Goal: Information Seeking & Learning: Learn about a topic

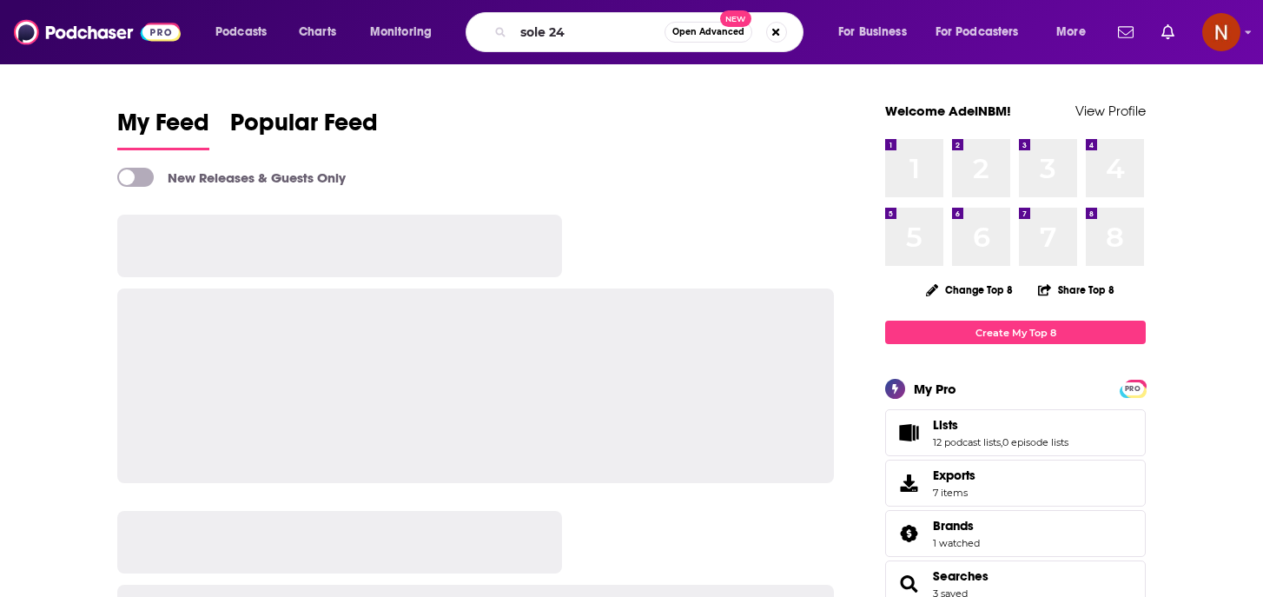
type input "sole 24"
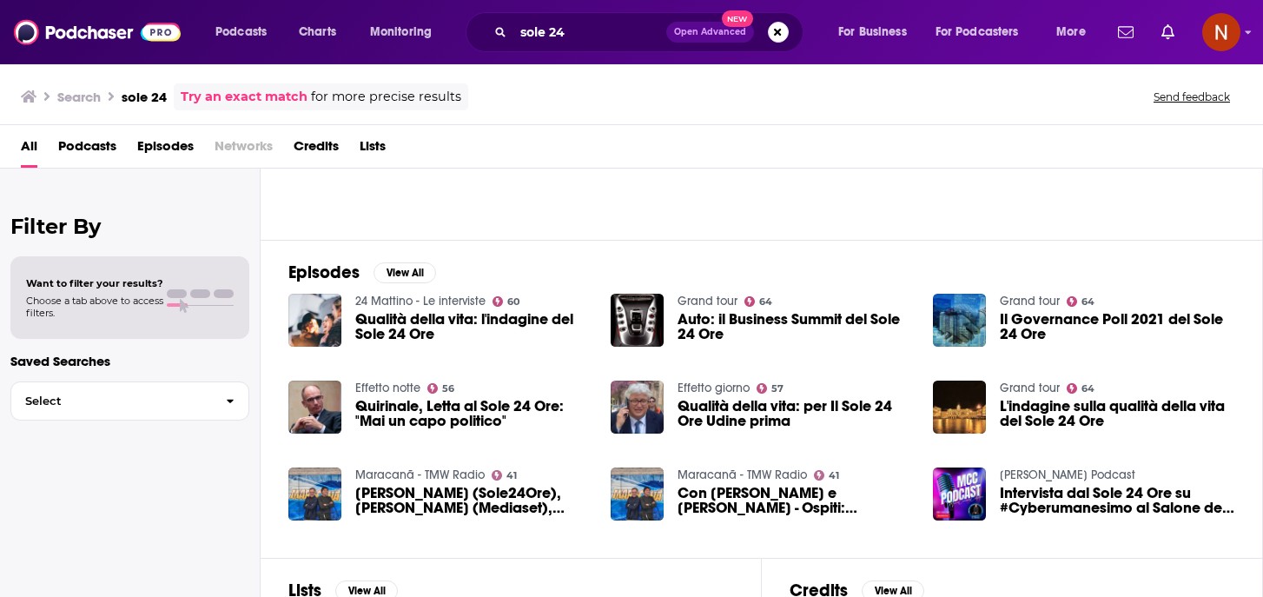
scroll to position [175, 0]
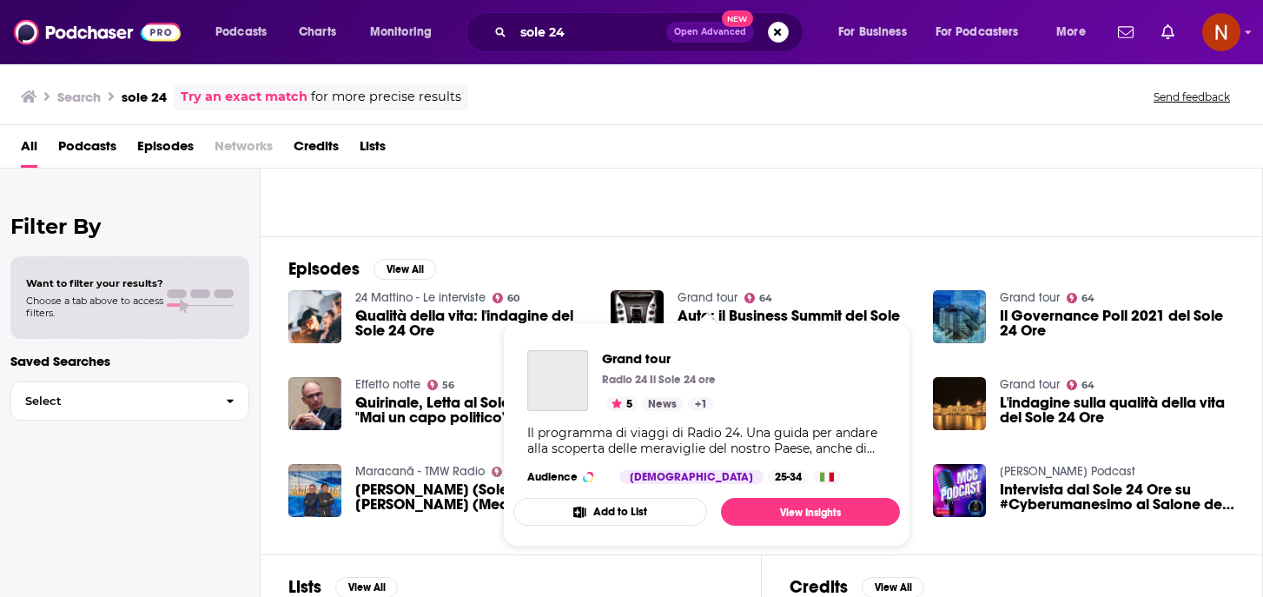
click at [721, 297] on link "Grand tour" at bounding box center [708, 297] width 60 height 15
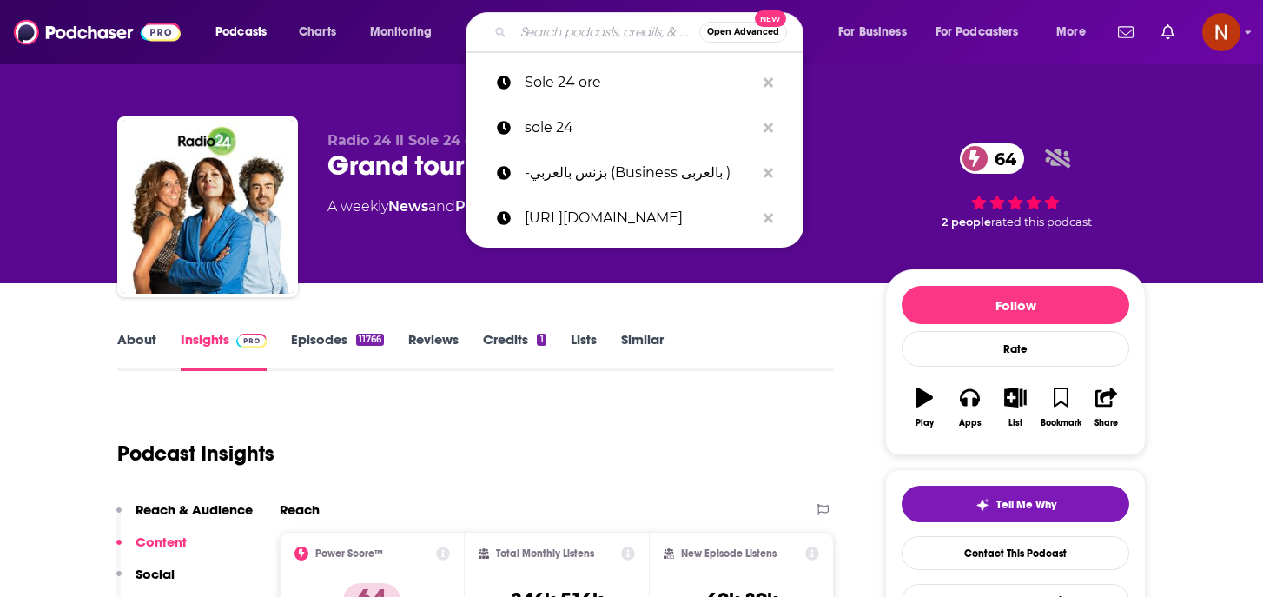
click at [577, 26] on input "Search podcasts, credits, & more..." at bounding box center [607, 32] width 186 height 28
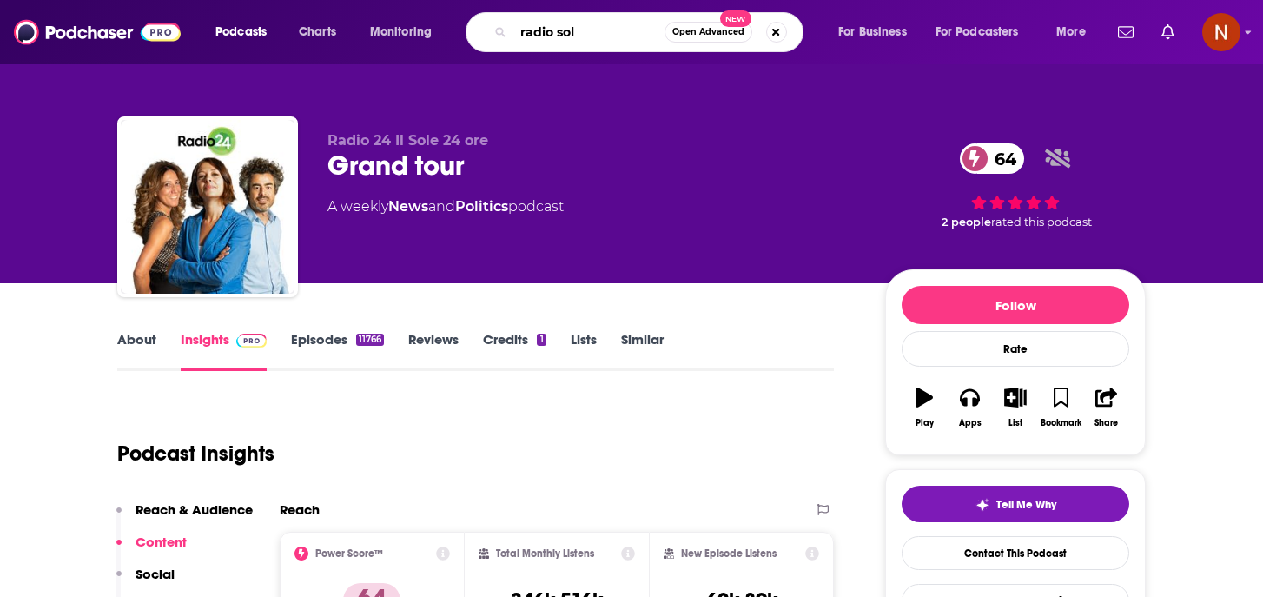
type input "radio sole"
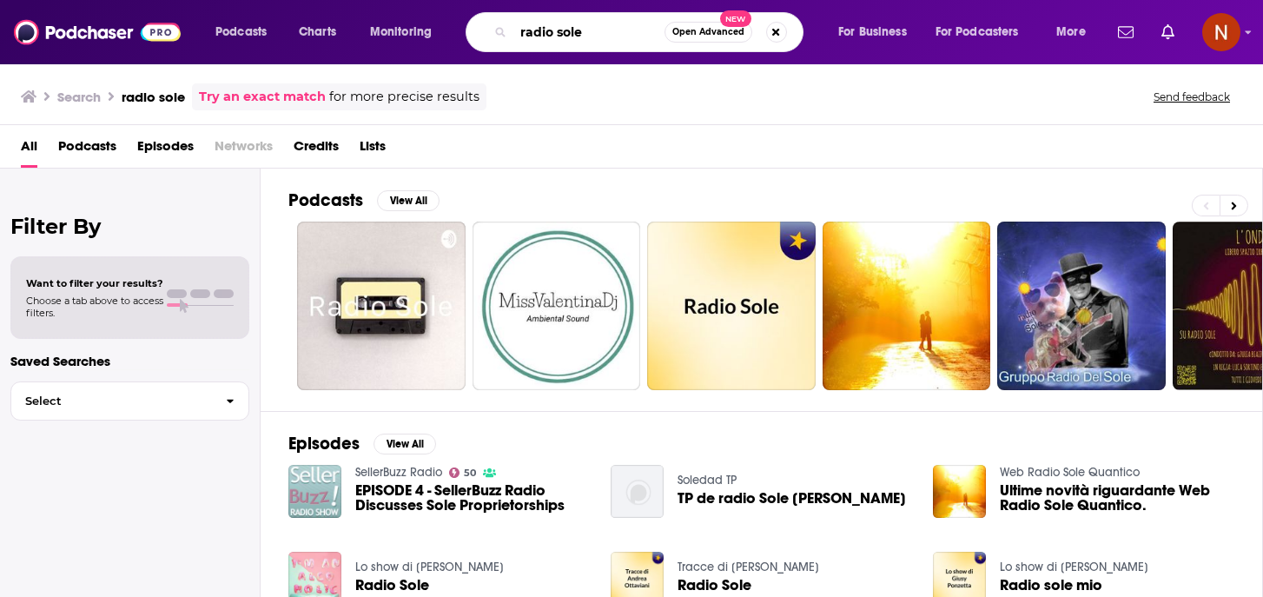
click at [603, 34] on input "radio sole" at bounding box center [589, 32] width 151 height 28
click at [603, 33] on input "radio sole" at bounding box center [589, 32] width 151 height 28
type input "sole24"
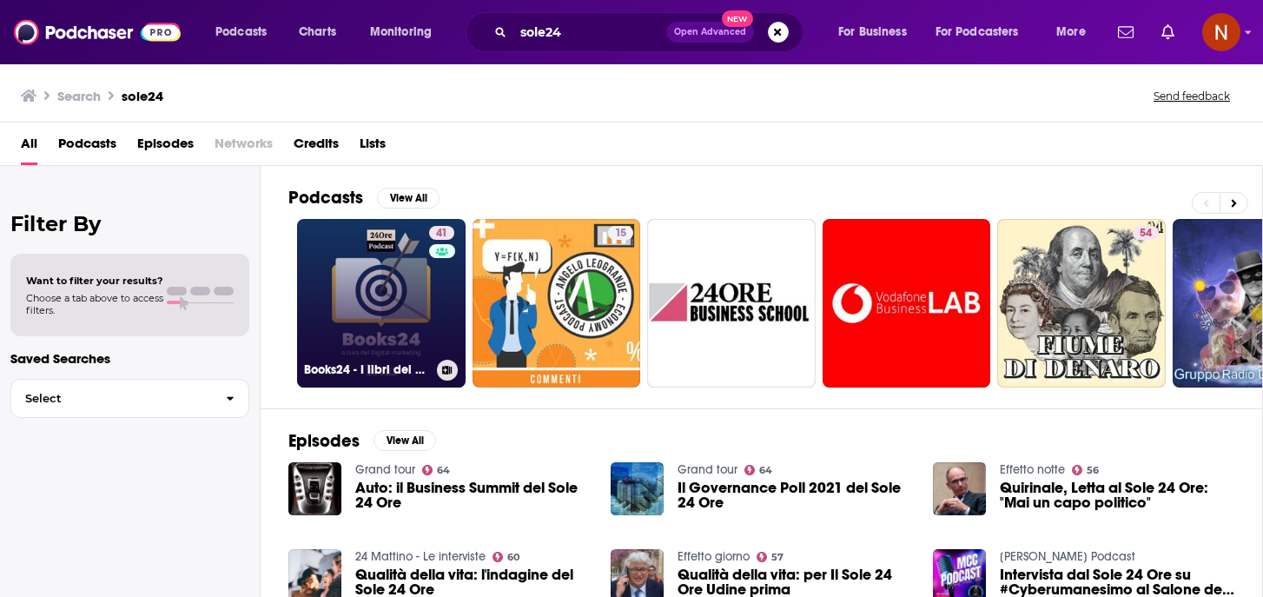
click at [379, 373] on h3 "Books24 - I libri del Sole 24 Ore" at bounding box center [367, 369] width 126 height 15
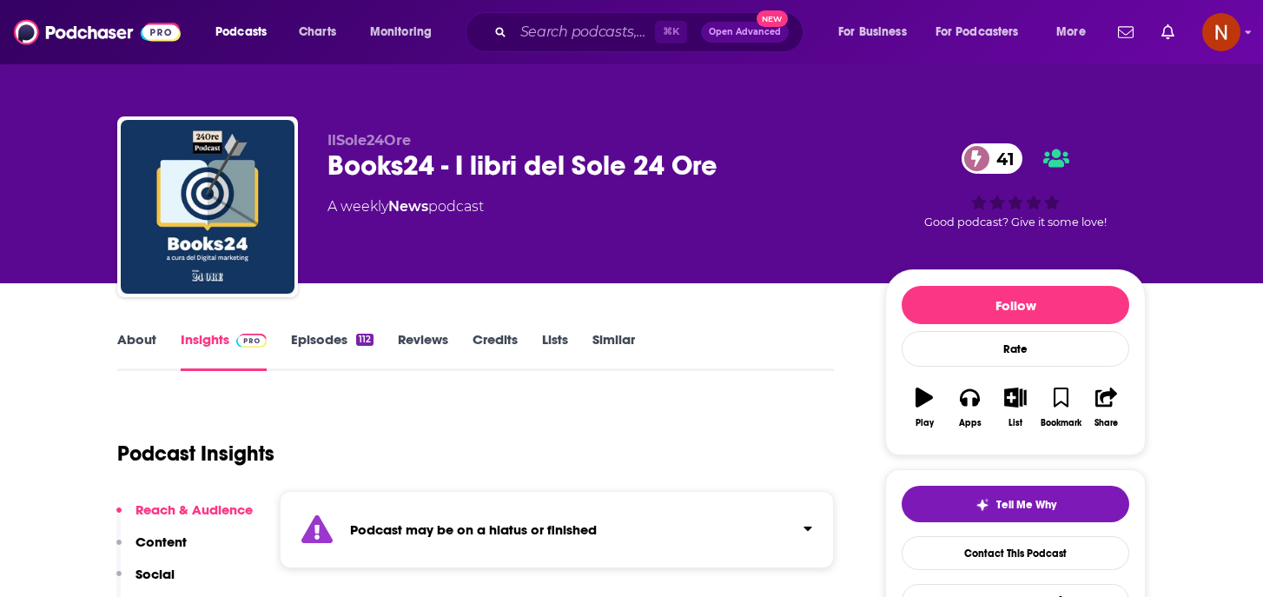
click at [129, 338] on link "About" at bounding box center [136, 351] width 39 height 40
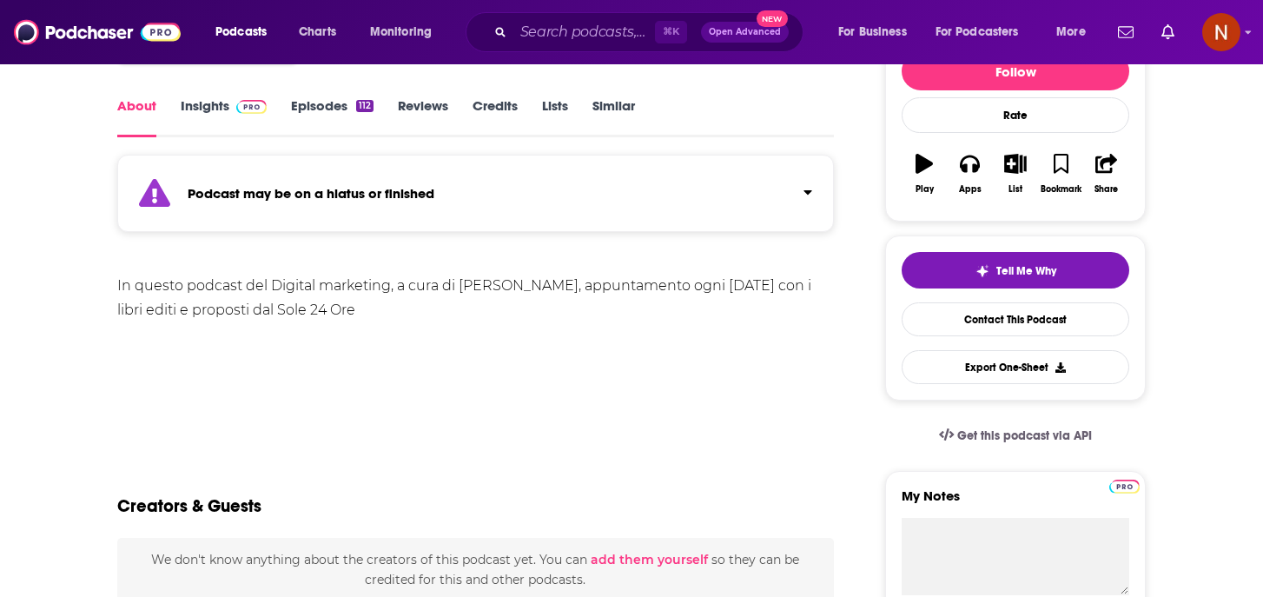
scroll to position [236, 0]
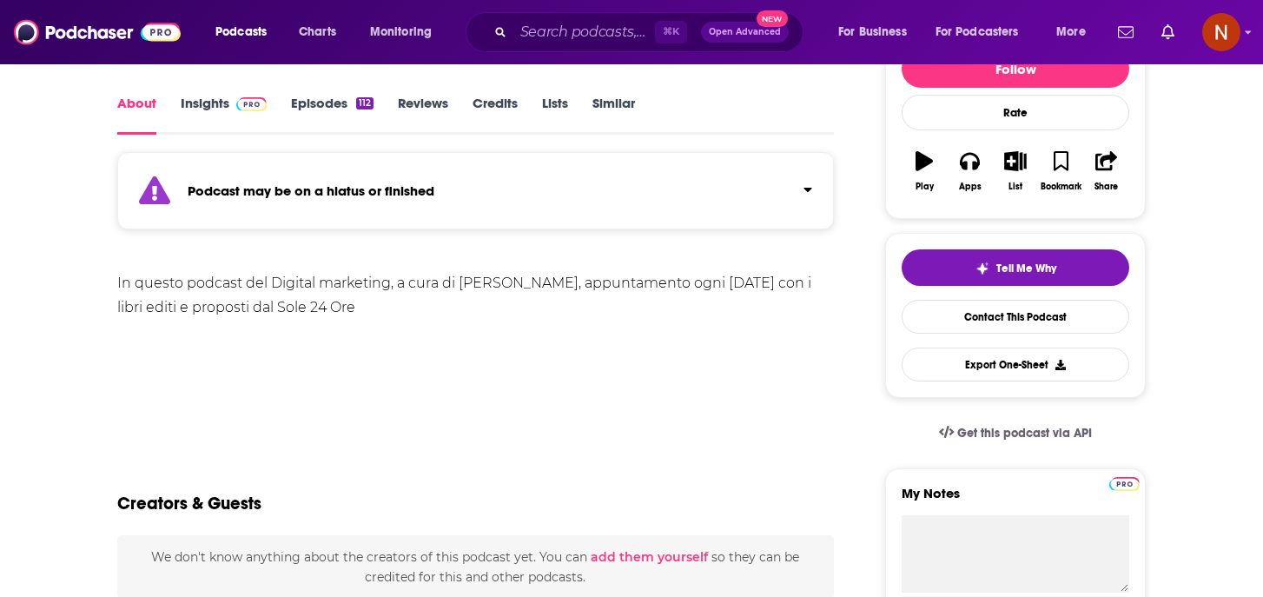
click at [434, 191] on strong "Podcast may be on a hiatus or finished" at bounding box center [311, 190] width 247 height 17
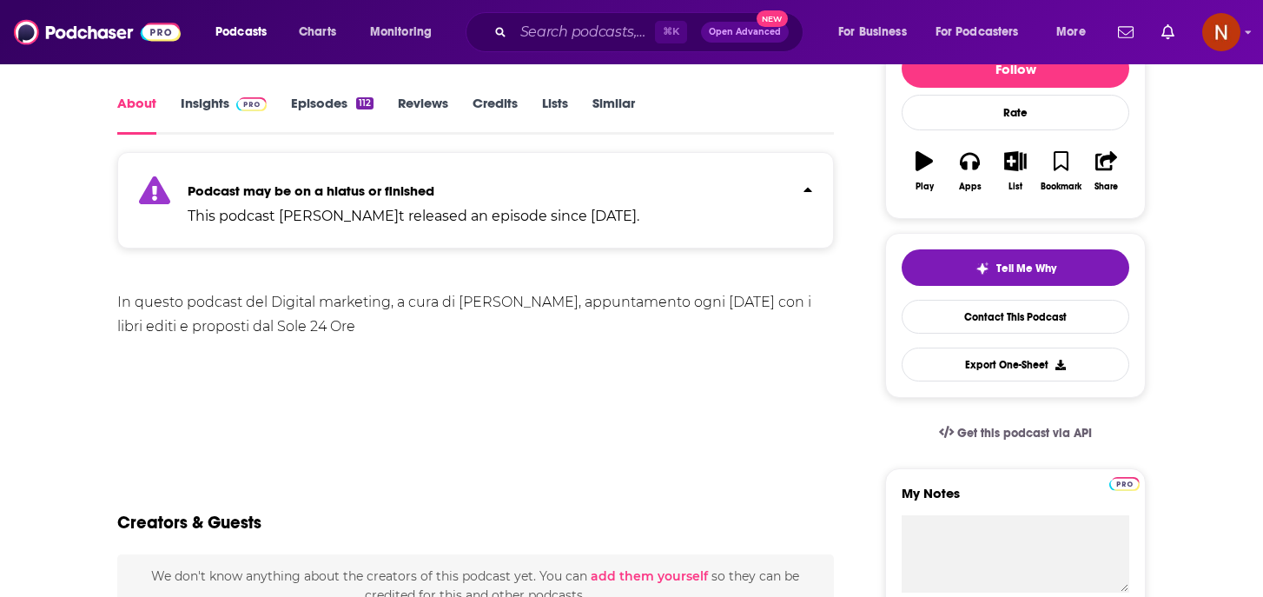
click at [433, 198] on strong "Podcast may be on a hiatus or finished" at bounding box center [311, 190] width 247 height 17
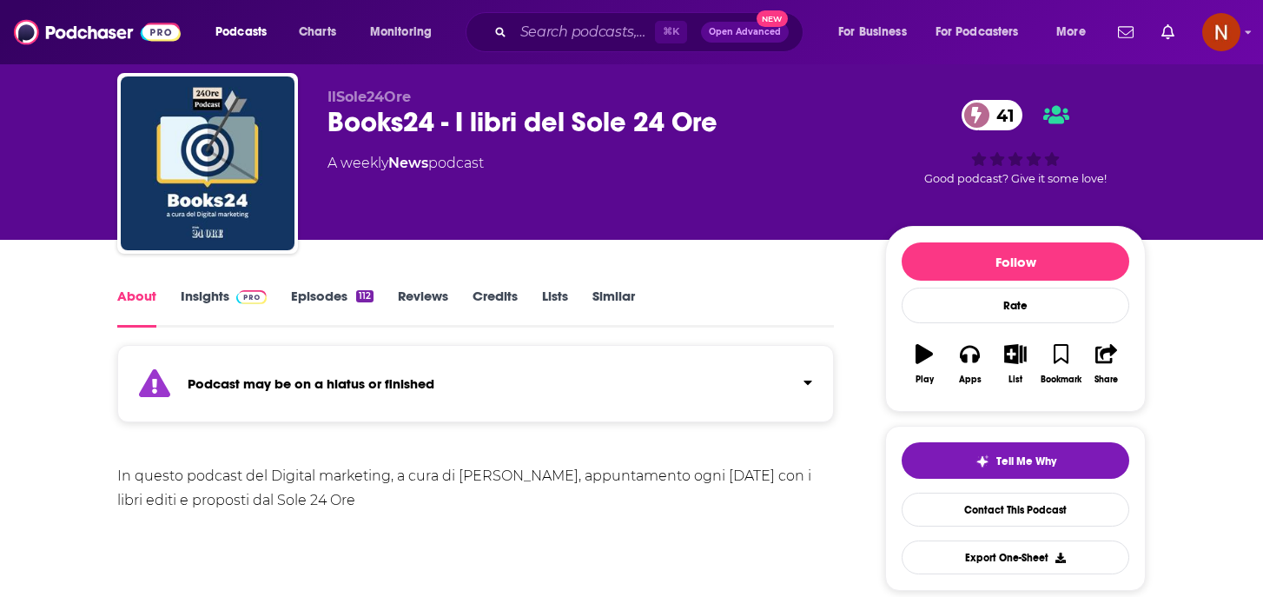
scroll to position [45, 0]
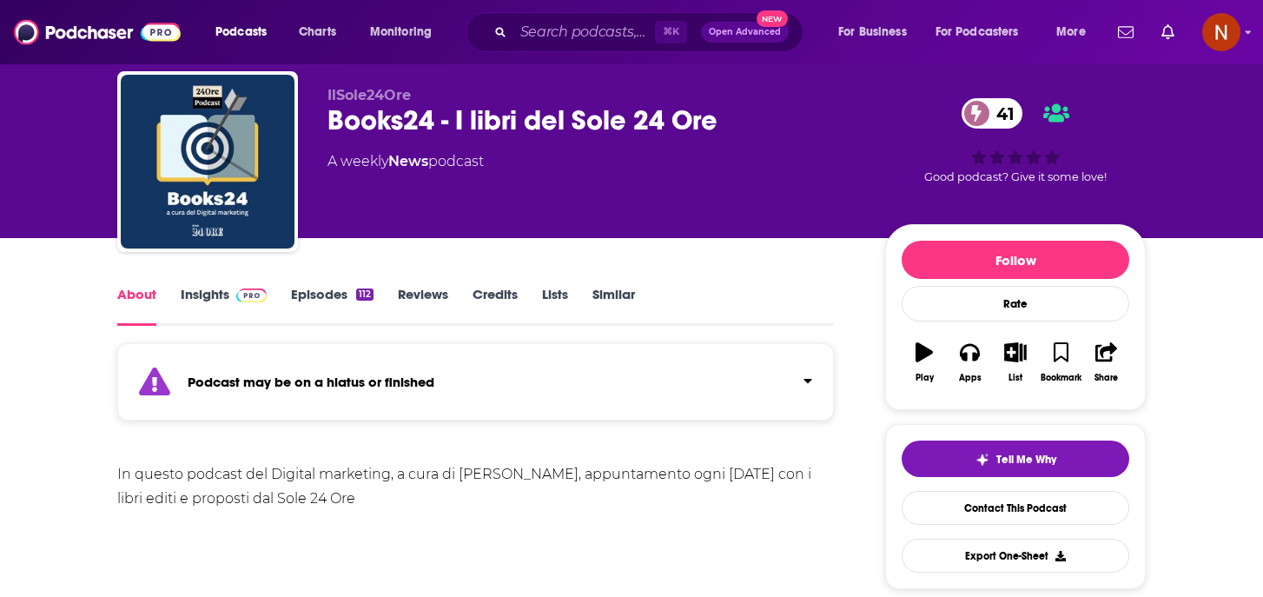
click at [196, 308] on link "Insights" at bounding box center [224, 306] width 86 height 40
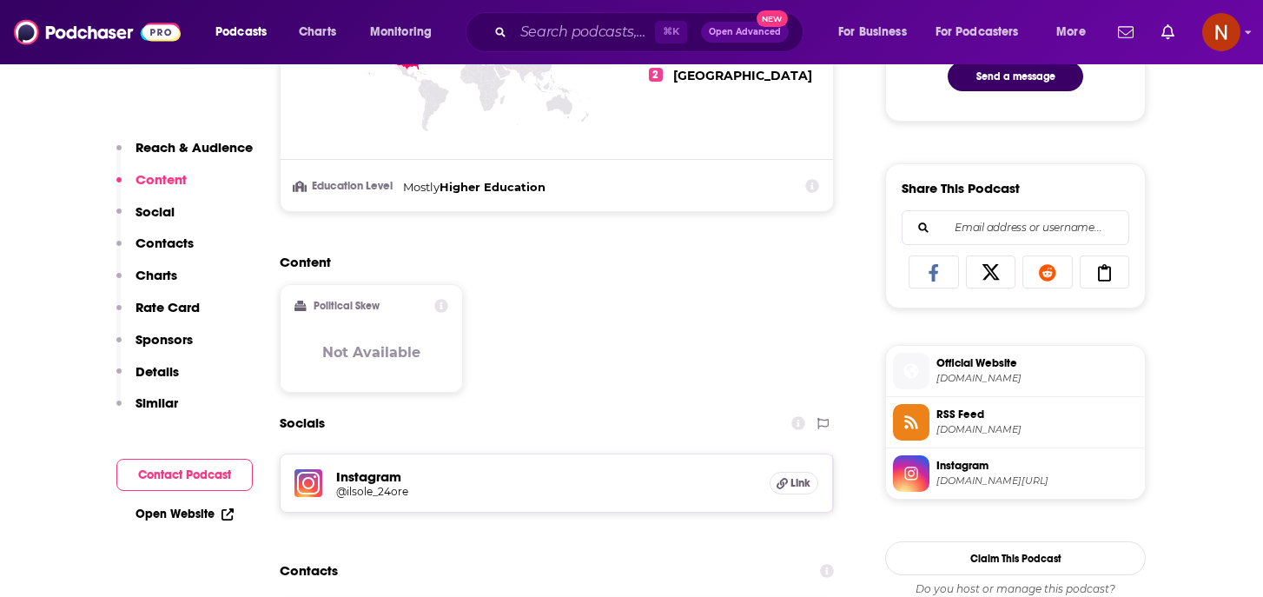
scroll to position [992, 0]
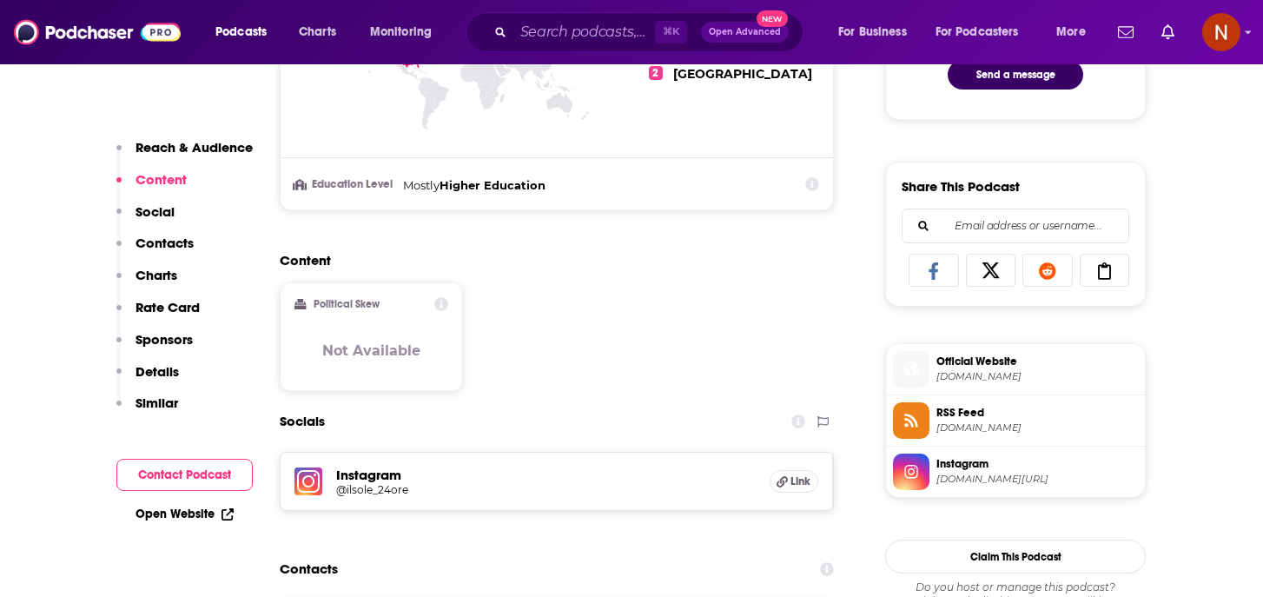
click at [956, 368] on span "Official Website" at bounding box center [1038, 362] width 202 height 16
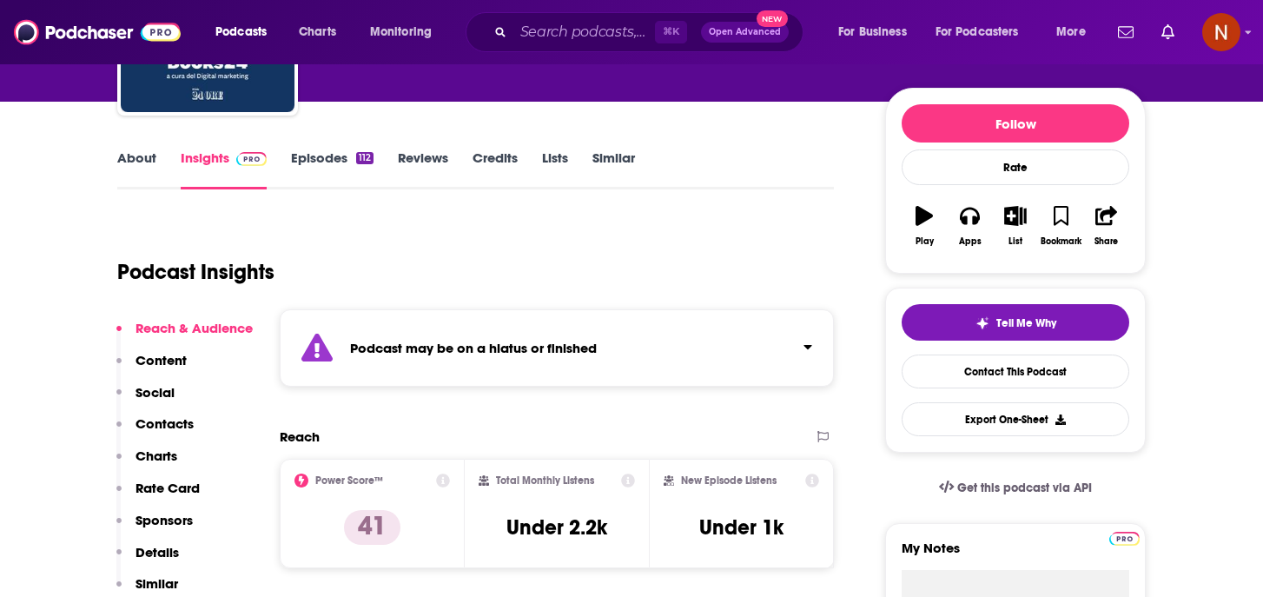
scroll to position [254, 0]
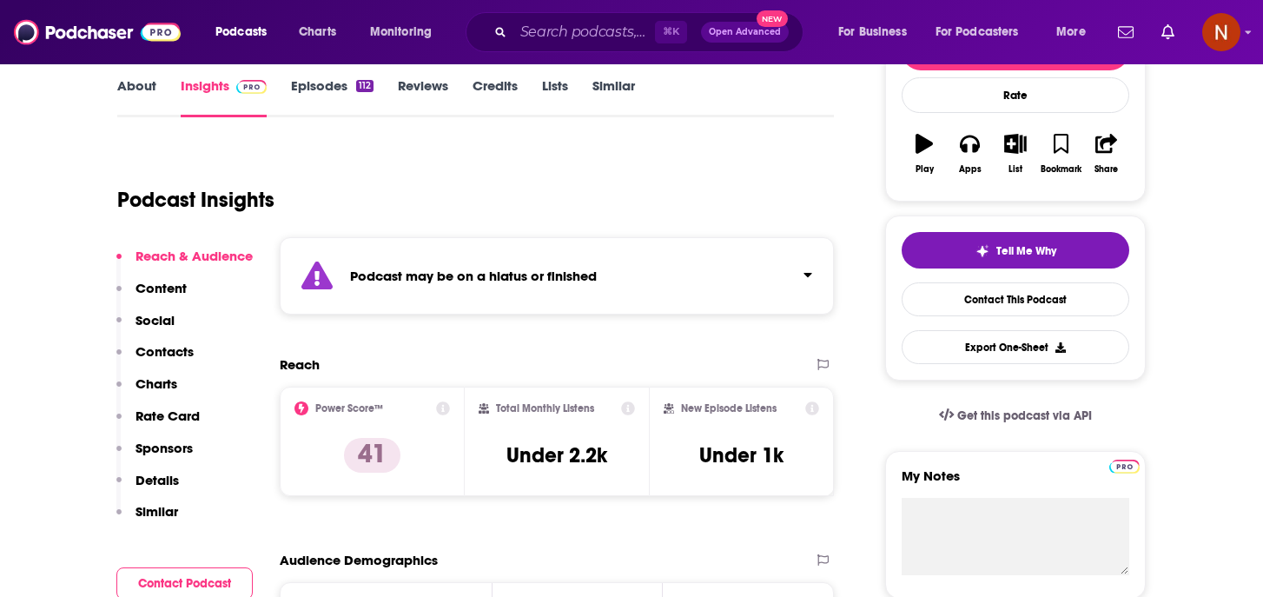
click at [600, 251] on div "Podcast may be on a hiatus or finished" at bounding box center [557, 275] width 554 height 77
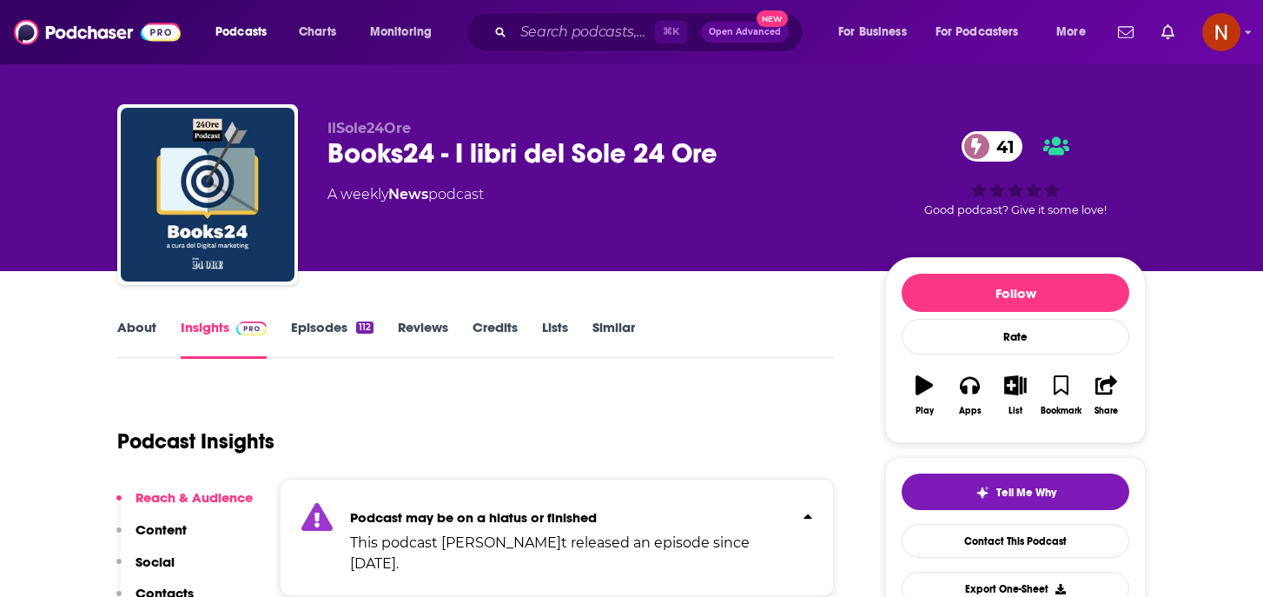
scroll to position [0, 0]
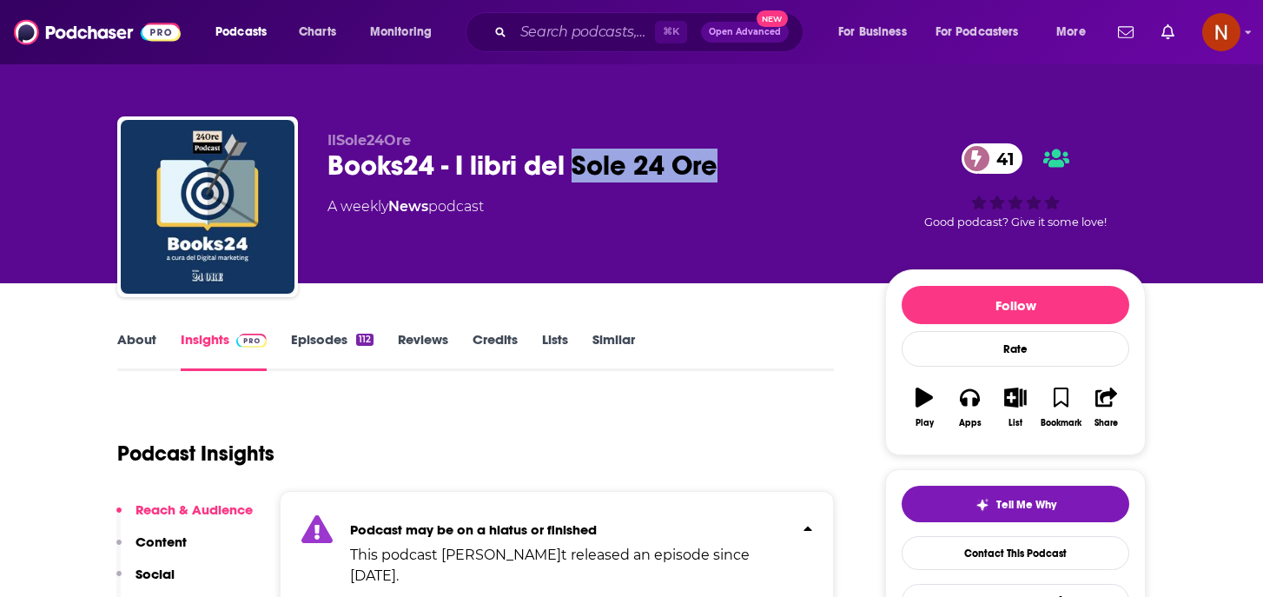
drag, startPoint x: 722, startPoint y: 167, endPoint x: 572, endPoint y: 159, distance: 150.5
click at [573, 160] on div "Books24 - I libri del Sole 24 Ore 41" at bounding box center [593, 166] width 530 height 34
copy h2 "Sole 24 Ore"
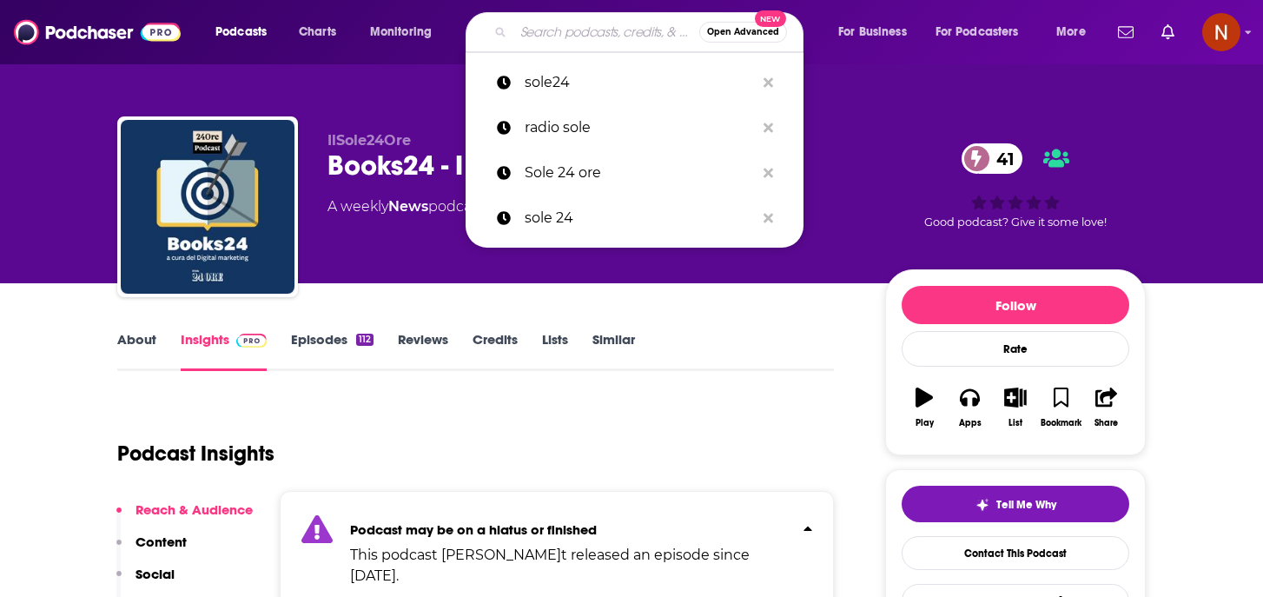
click at [585, 32] on input "Search podcasts, credits, & more..." at bounding box center [607, 32] width 186 height 28
paste input "Sole 24 Ore"
type input "Sole 24 Ore"
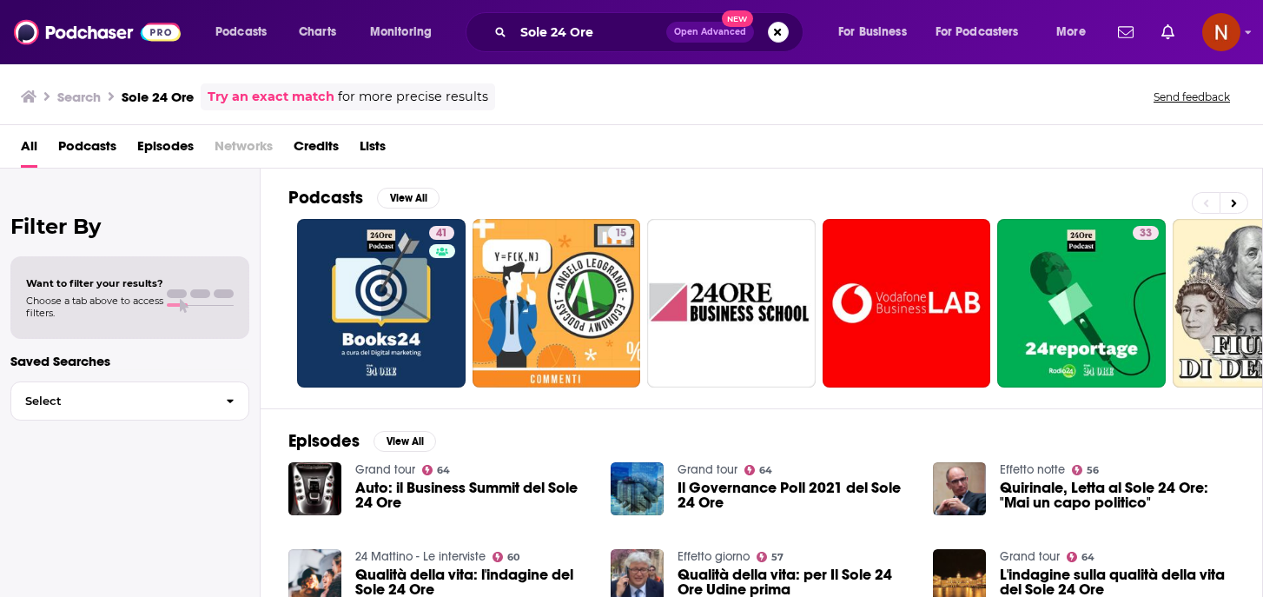
scroll to position [4, 0]
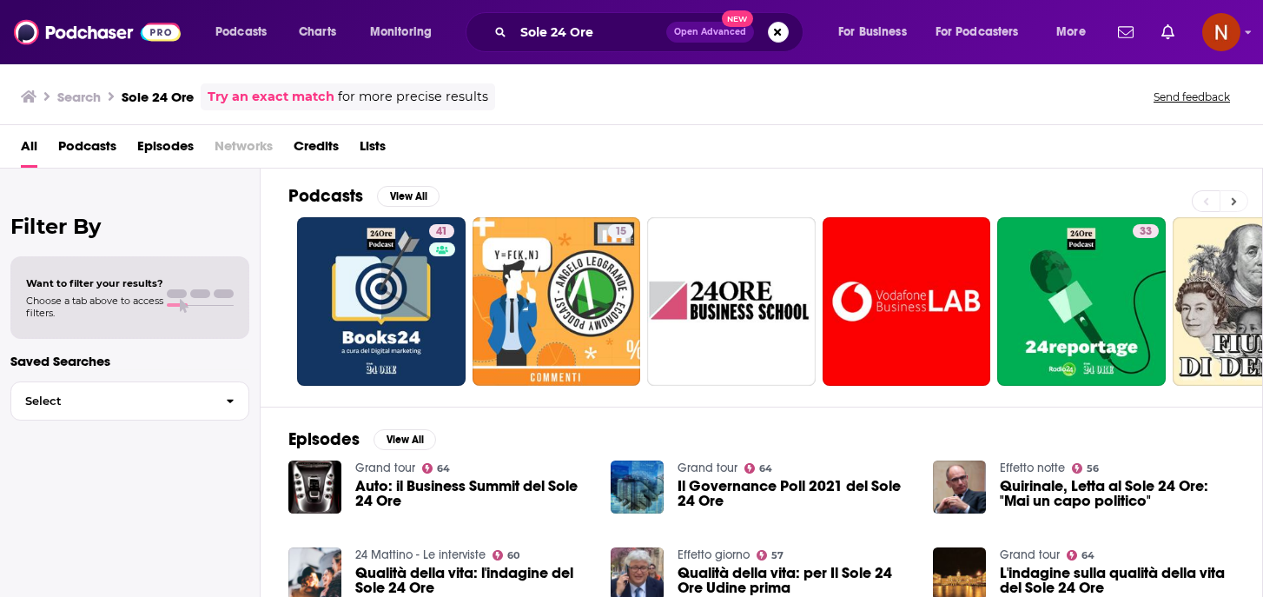
click at [1239, 205] on button at bounding box center [1234, 201] width 29 height 22
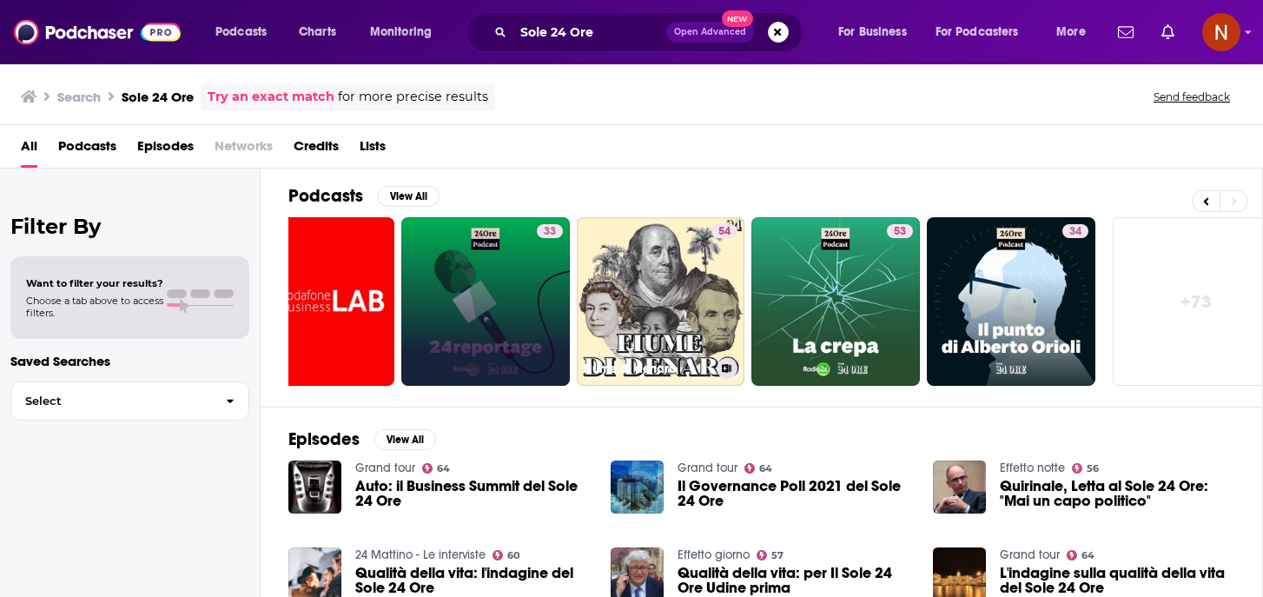
scroll to position [0, 621]
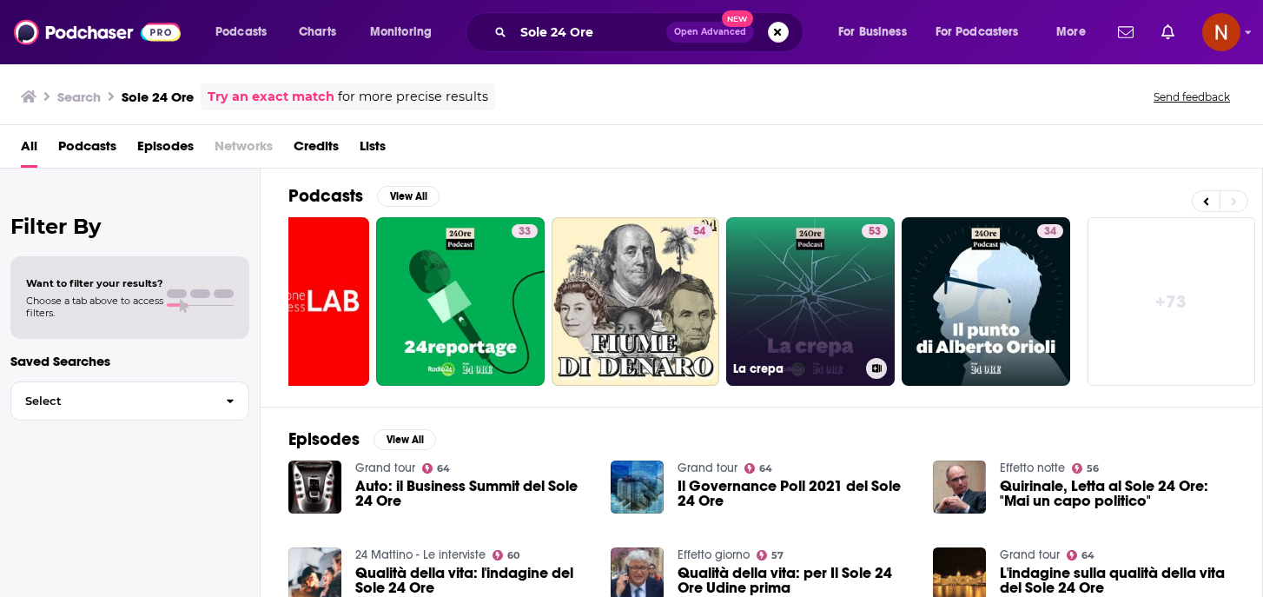
click at [847, 244] on link "53 La crepa" at bounding box center [810, 301] width 169 height 169
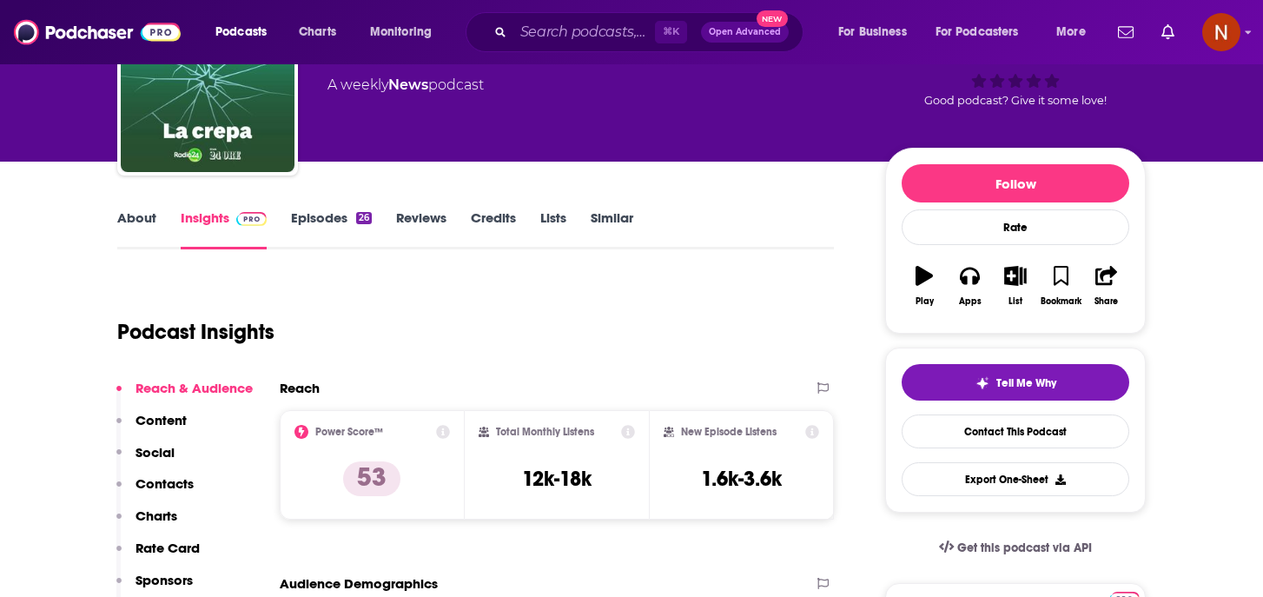
scroll to position [219, 0]
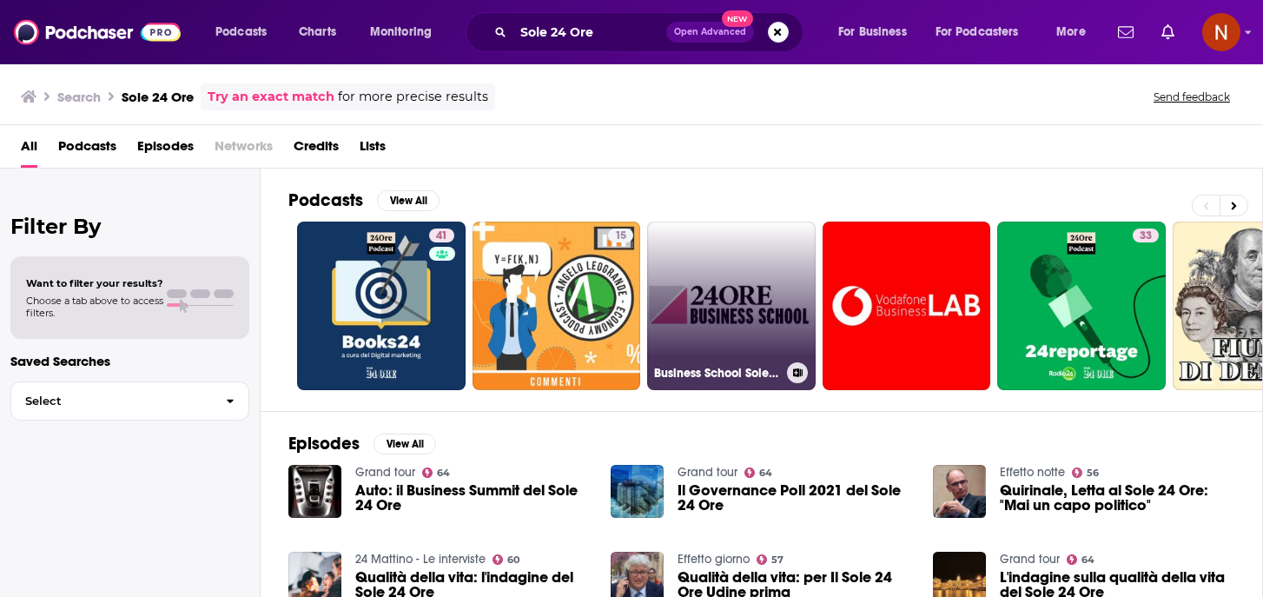
click at [707, 375] on h3 "Business School Sole 24 Ore" at bounding box center [717, 373] width 126 height 15
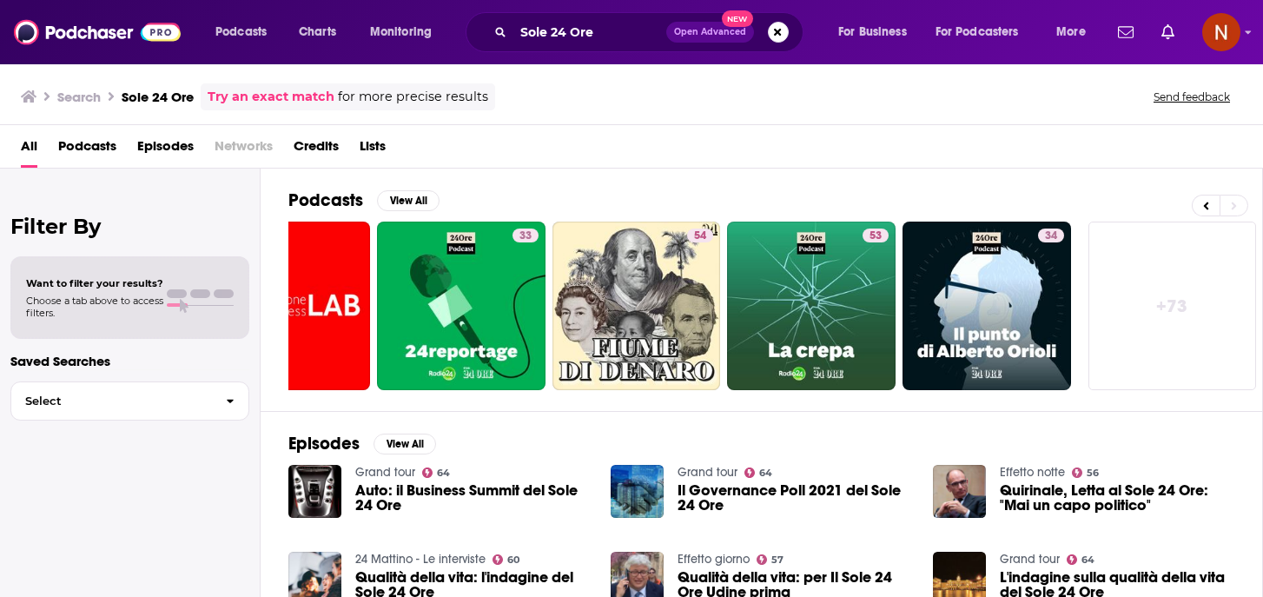
click at [88, 143] on span "Podcasts" at bounding box center [87, 150] width 58 height 36
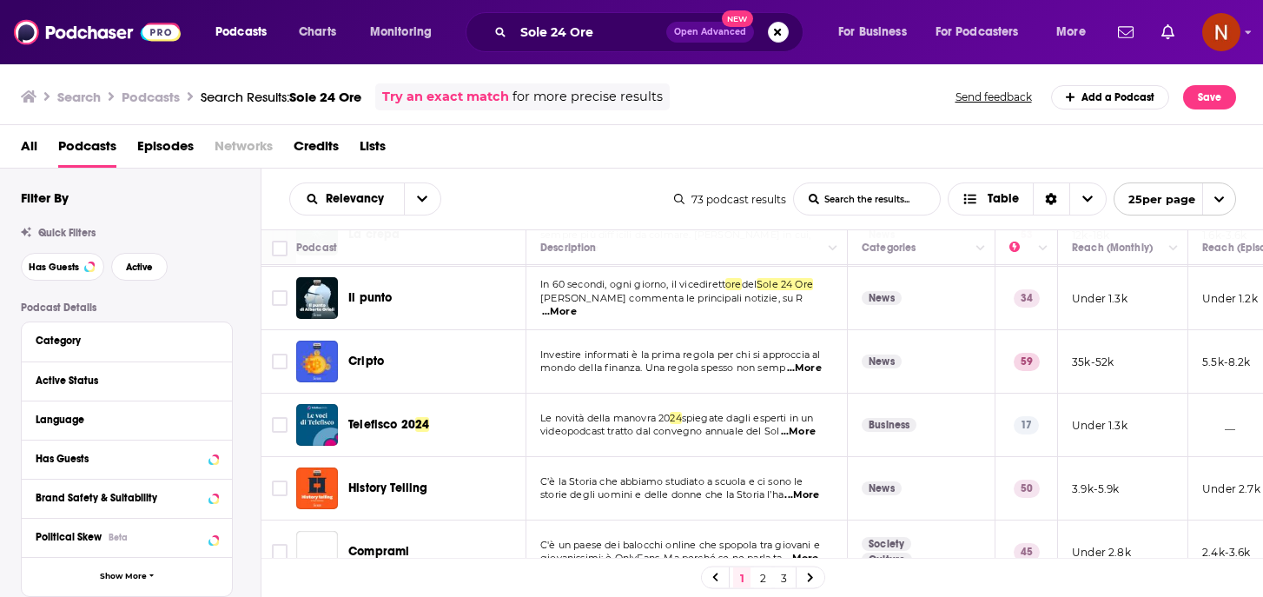
scroll to position [441, 0]
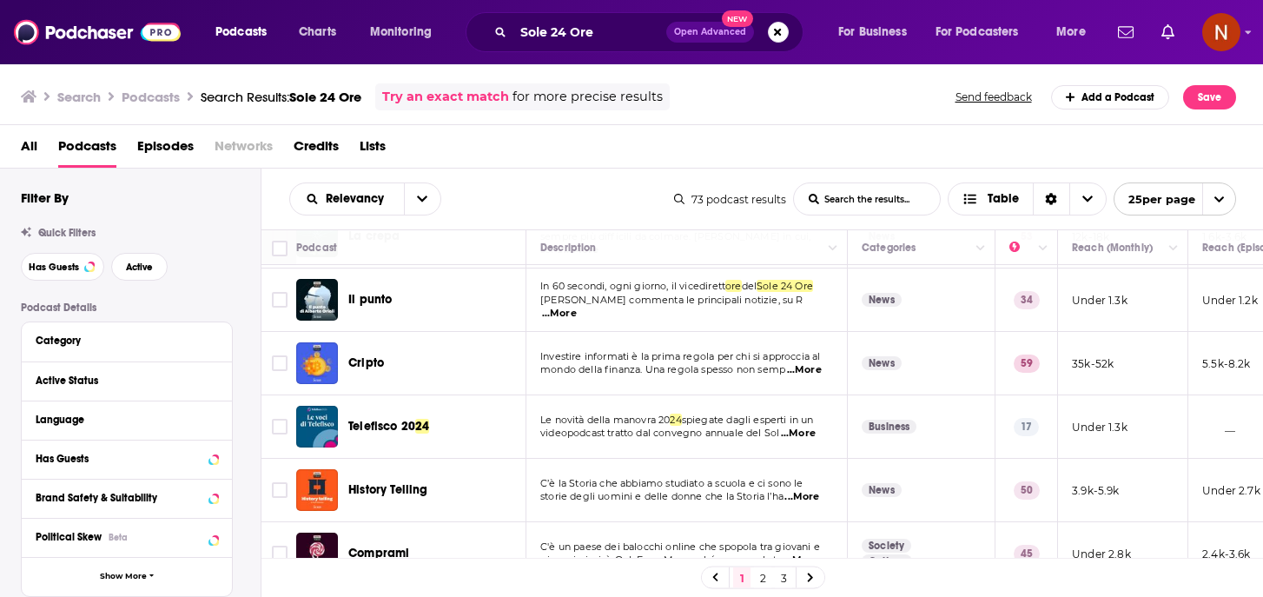
click at [366, 372] on span "Cripto" at bounding box center [366, 363] width 36 height 17
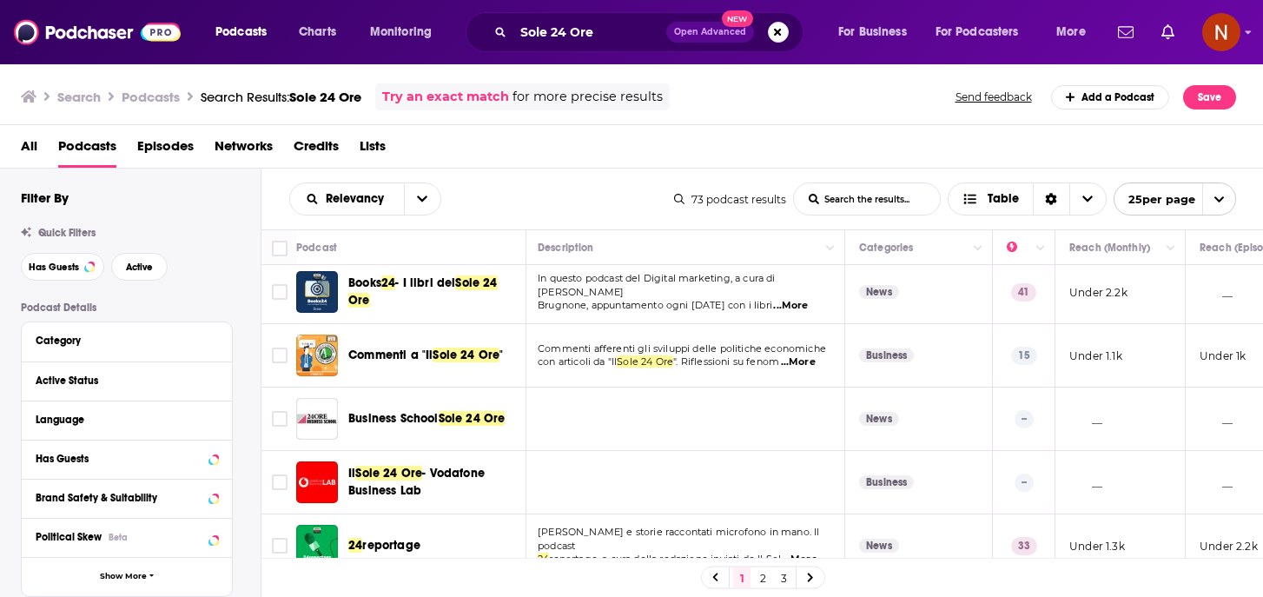
scroll to position [0, 3]
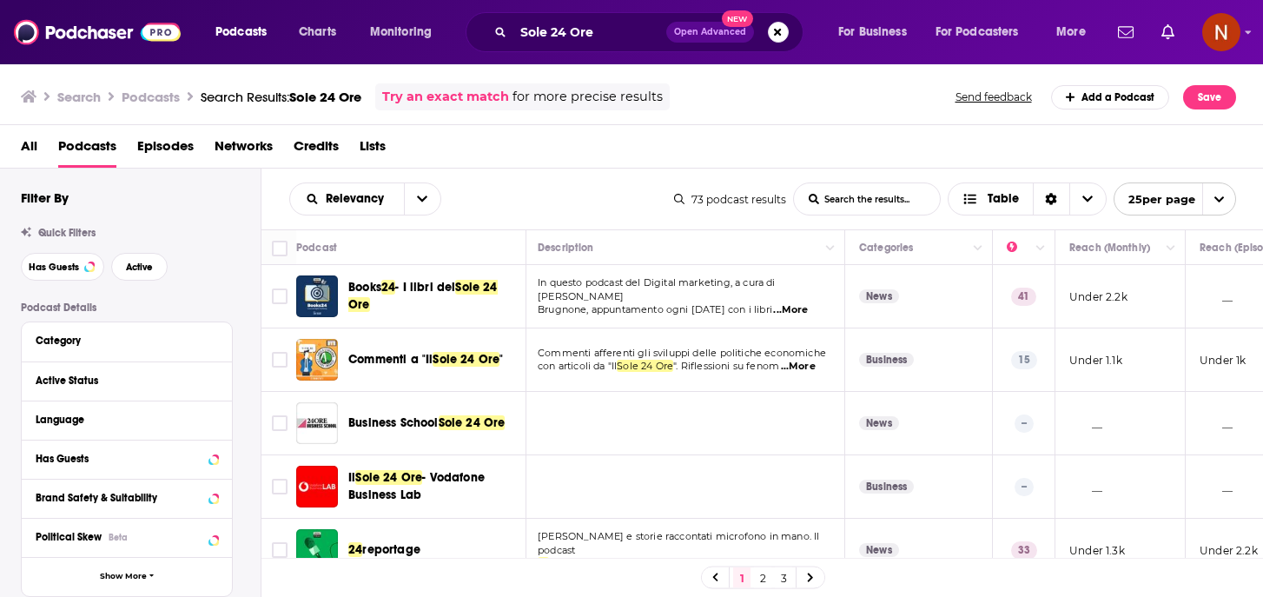
click at [453, 357] on div "Podcasts Charts Monitoring Sole 24 Ore Open Advanced New For Business For Podca…" at bounding box center [631, 298] width 1263 height 597
click at [378, 363] on span "Commenti a "Il" at bounding box center [390, 359] width 84 height 15
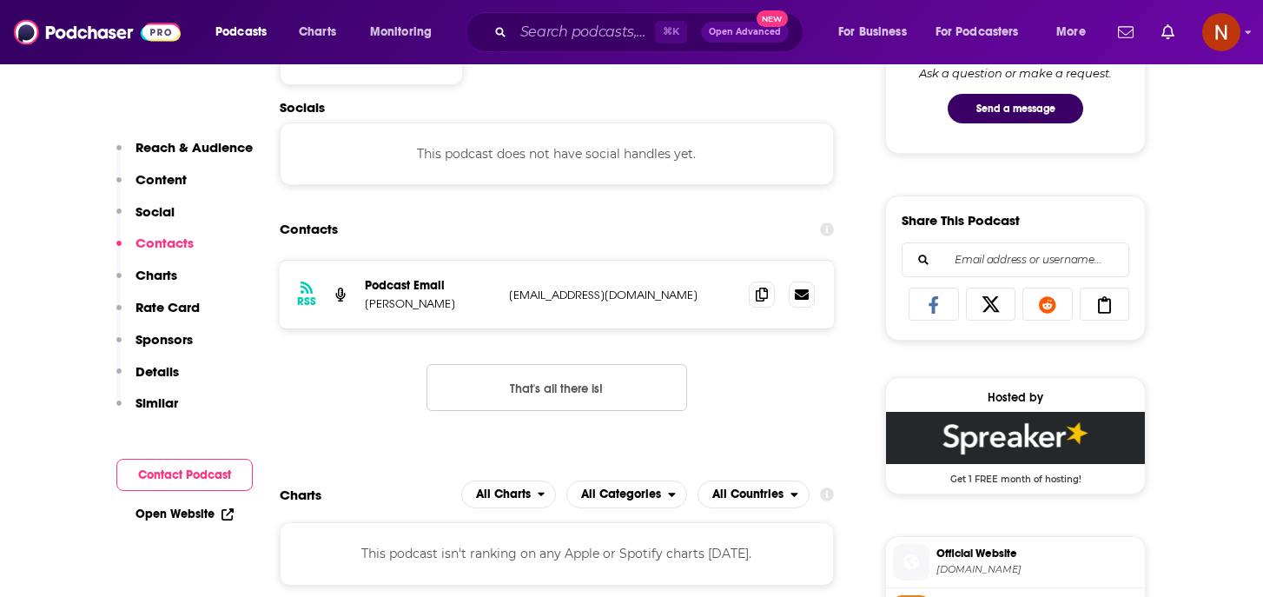
scroll to position [963, 0]
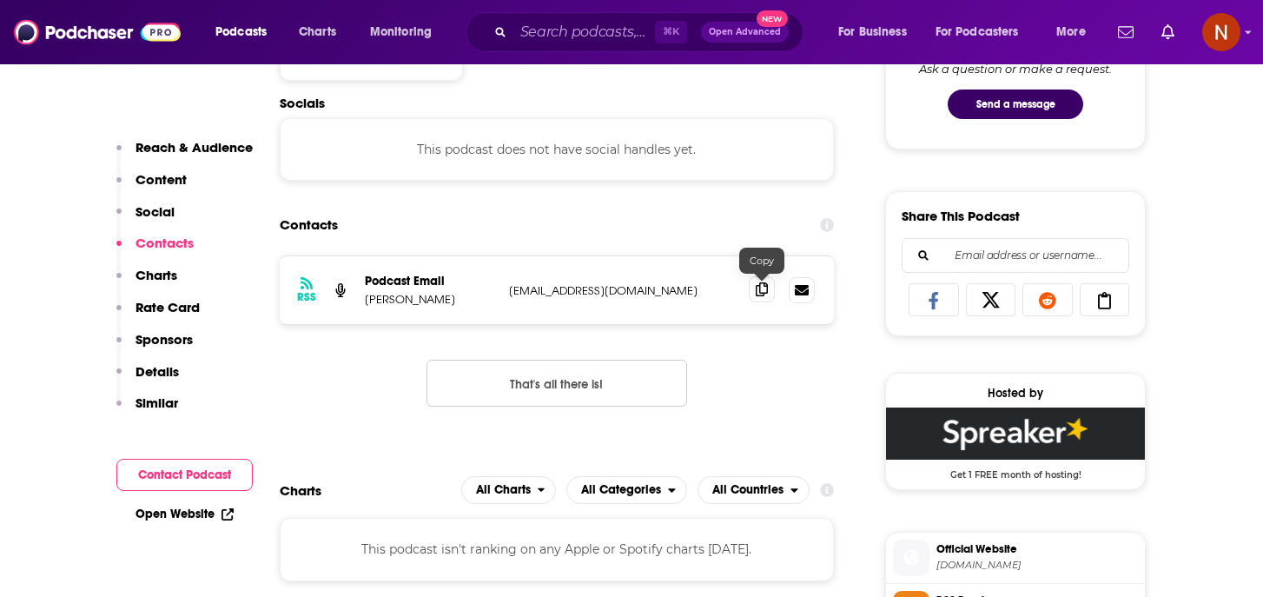
click at [769, 293] on span at bounding box center [762, 289] width 26 height 26
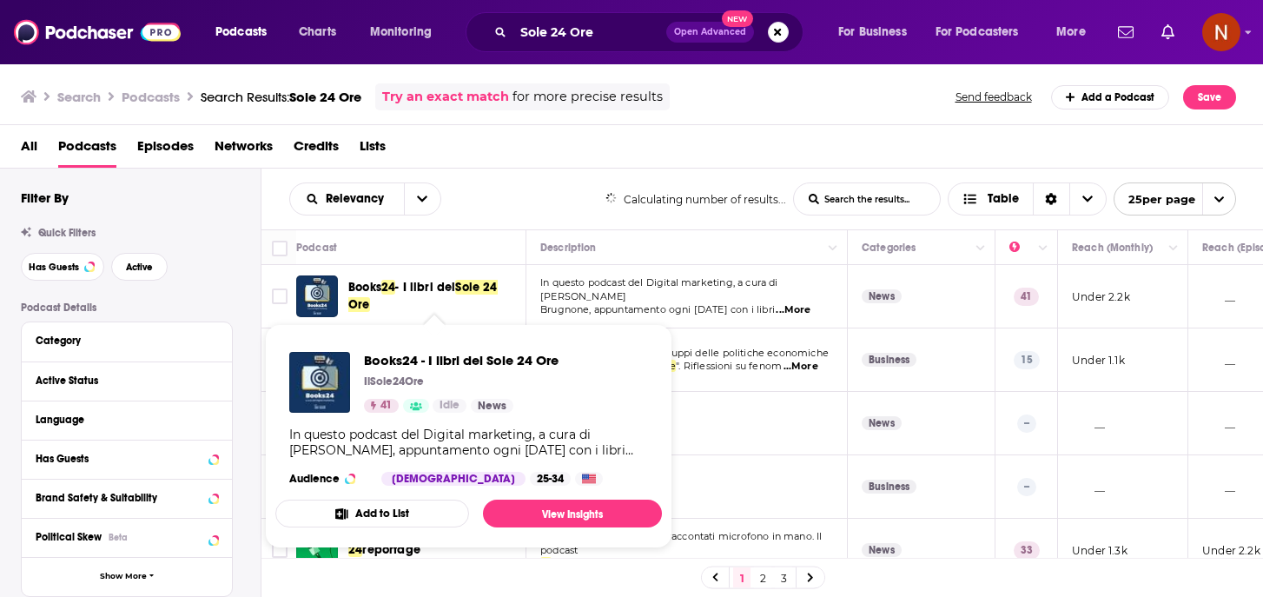
click at [474, 289] on span "Sole 24 Ore" at bounding box center [422, 296] width 149 height 32
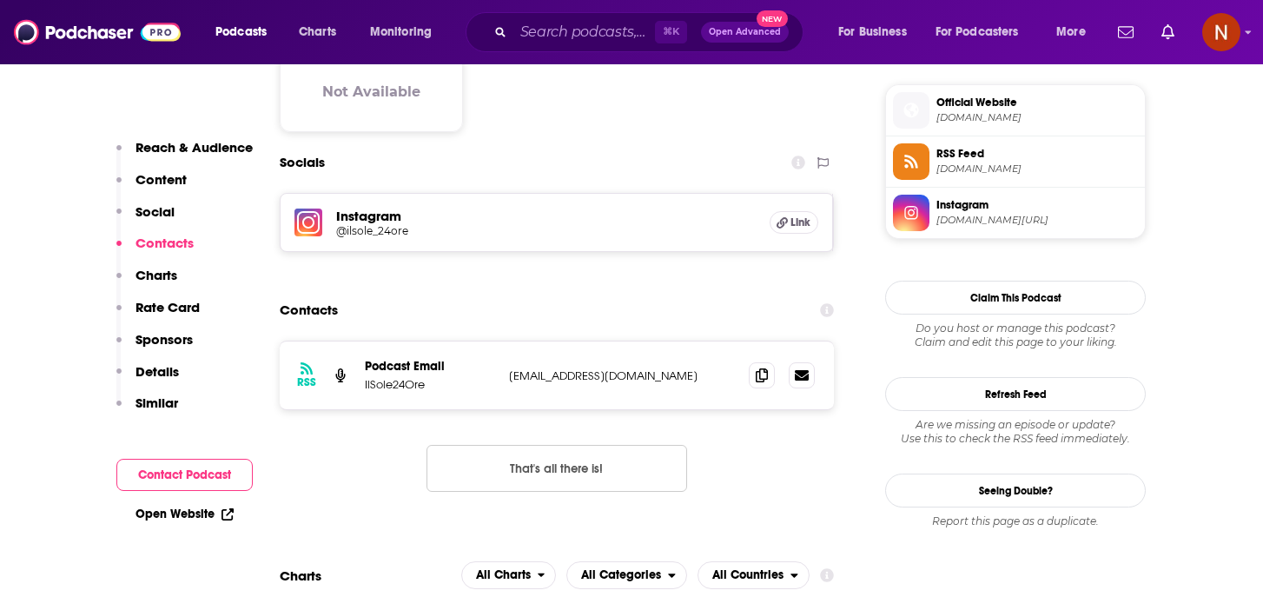
scroll to position [1253, 0]
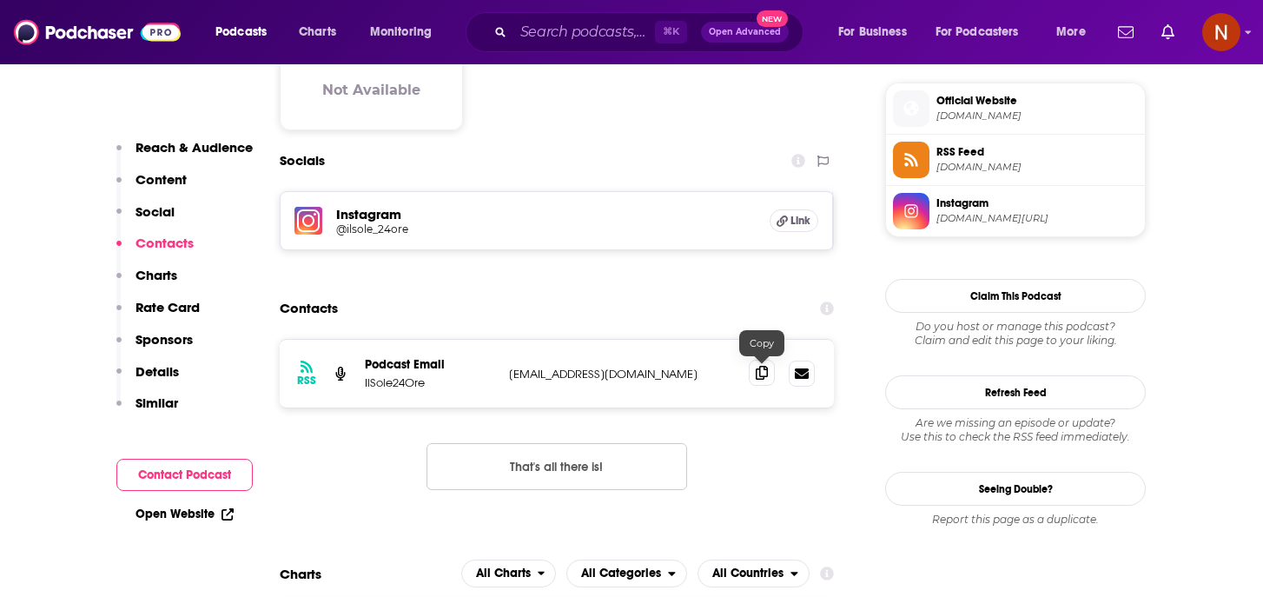
click at [764, 375] on icon at bounding box center [762, 373] width 12 height 14
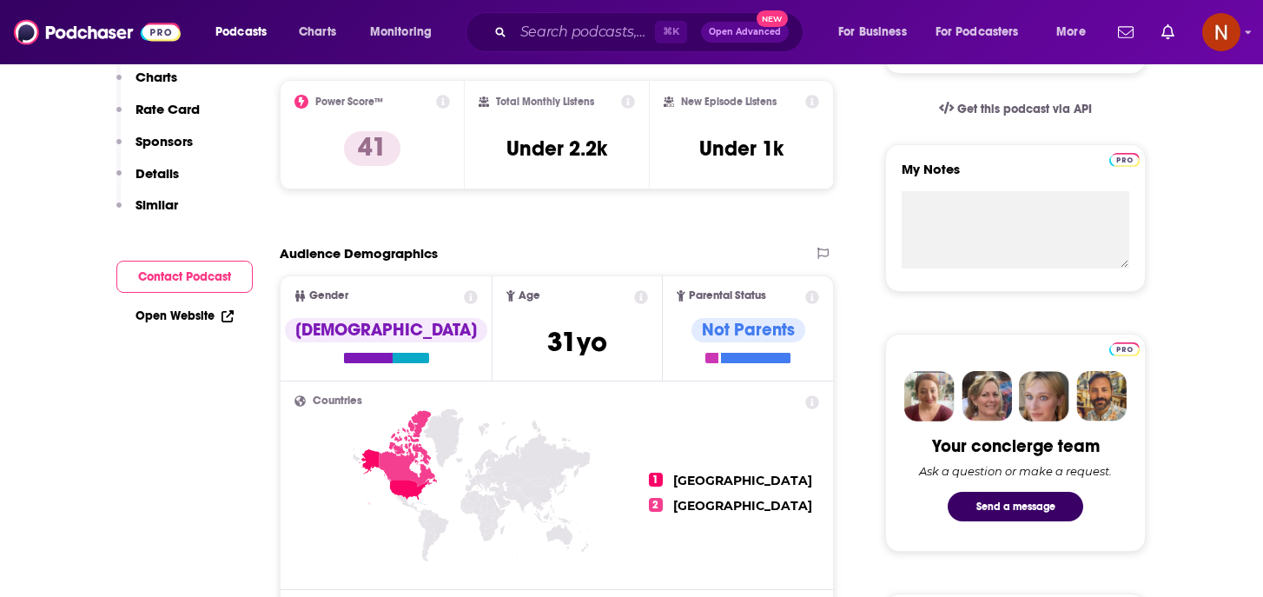
scroll to position [0, 0]
